Goal: Transaction & Acquisition: Purchase product/service

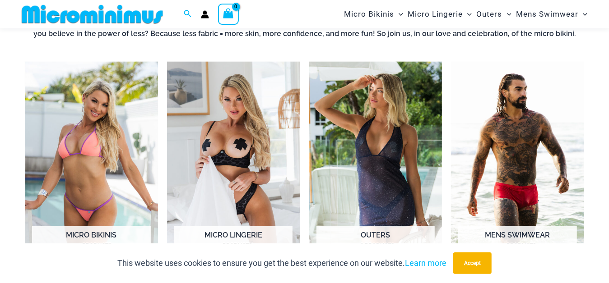
scroll to position [670, 0]
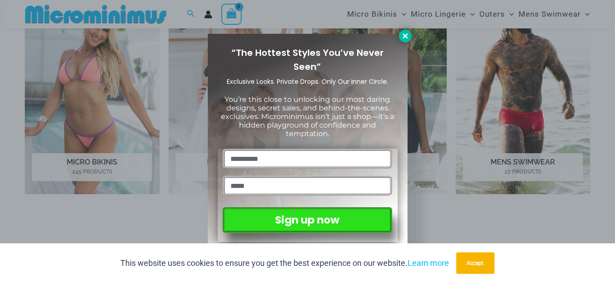
click at [407, 38] on icon at bounding box center [406, 36] width 8 height 8
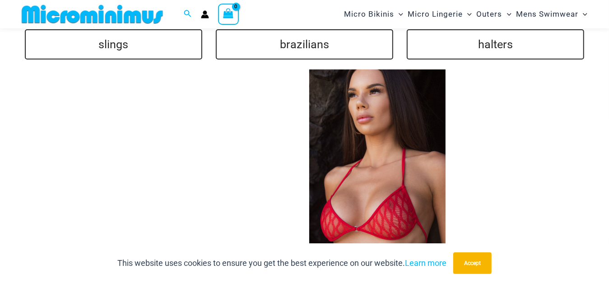
scroll to position [2099, 0]
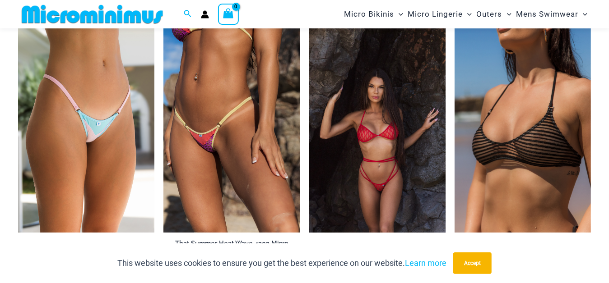
click at [385, 177] on img at bounding box center [377, 130] width 136 height 204
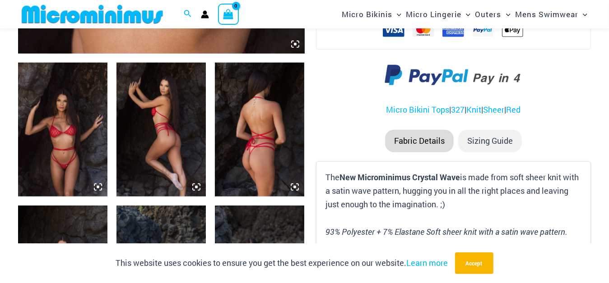
scroll to position [519, 0]
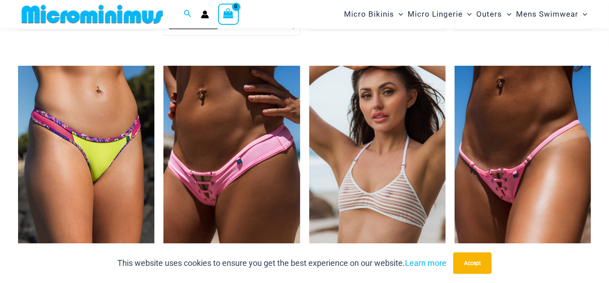
scroll to position [2410, 0]
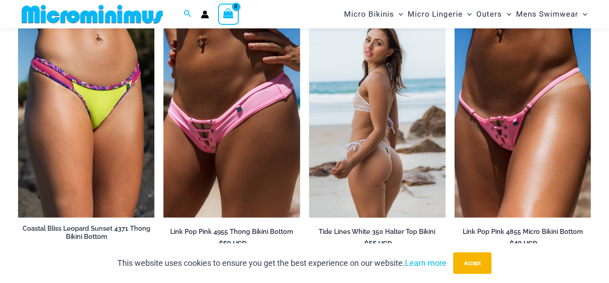
click at [396, 125] on img at bounding box center [377, 116] width 136 height 204
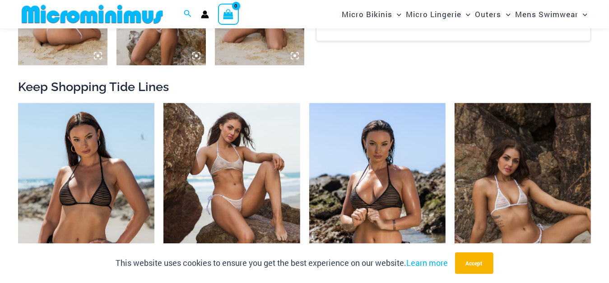
scroll to position [747, 0]
